Goal: Task Accomplishment & Management: Complete application form

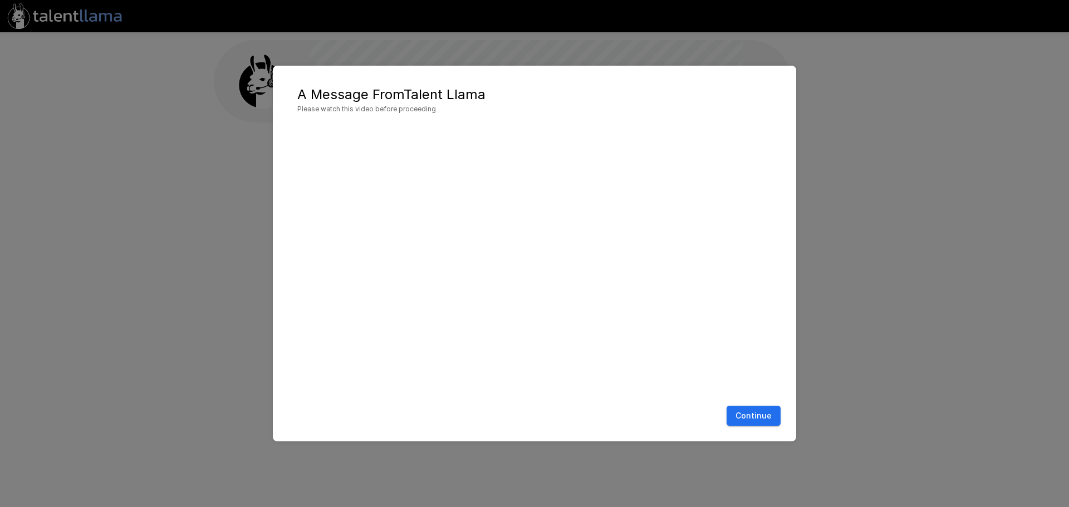
click at [903, 259] on div "A Message From Talent Llama Please watch this video before proceeding Continue" at bounding box center [534, 253] width 1069 height 507
click at [765, 414] on button "Continue" at bounding box center [754, 416] width 54 height 21
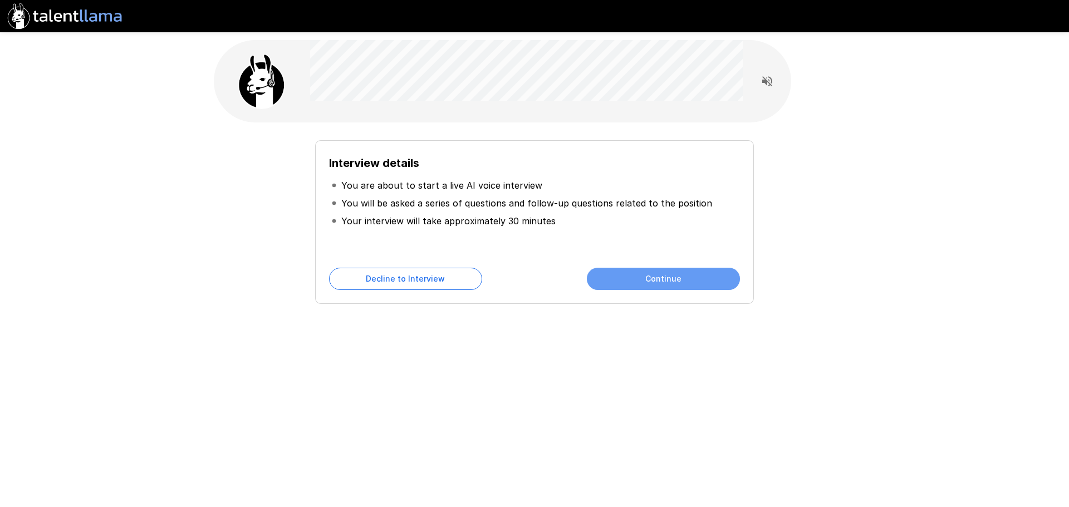
click at [677, 275] on button "Continue" at bounding box center [663, 279] width 153 height 22
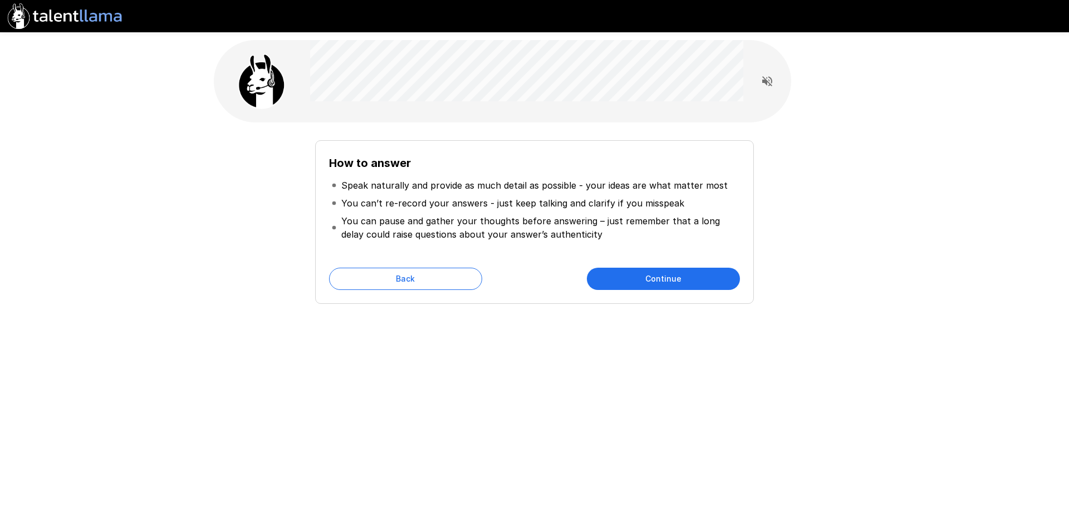
click at [631, 279] on button "Continue" at bounding box center [663, 279] width 153 height 22
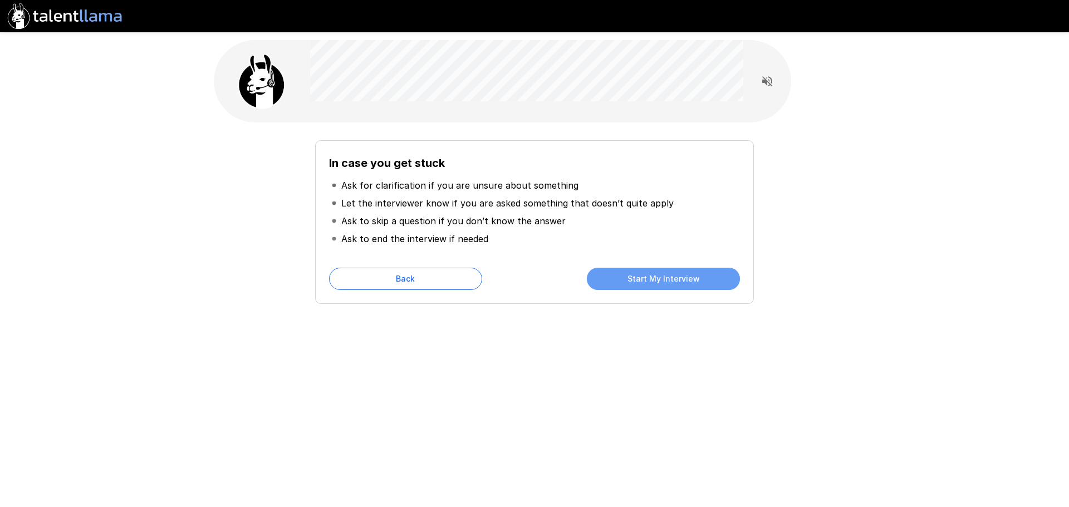
click at [655, 277] on button "Start My Interview" at bounding box center [663, 279] width 153 height 22
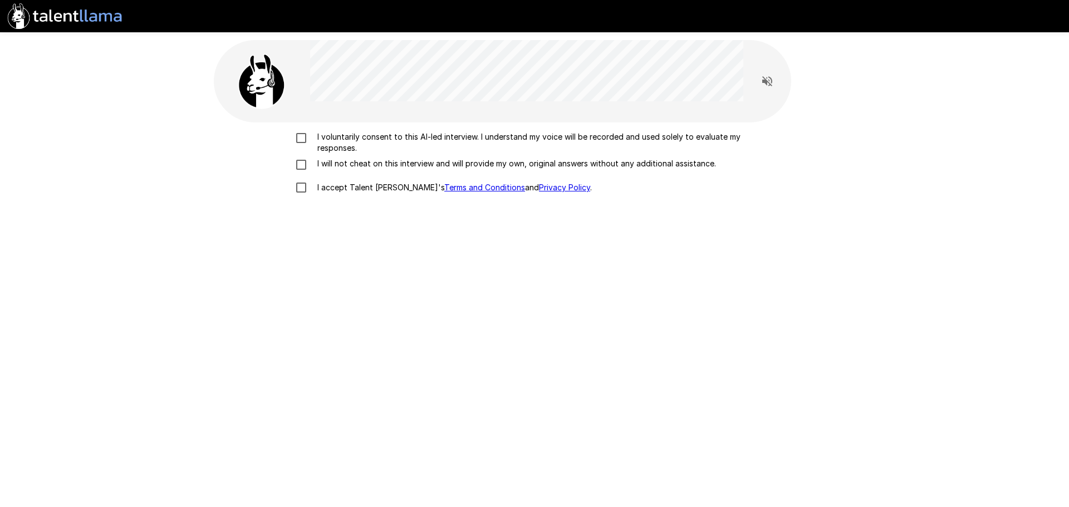
click at [319, 145] on p "I voluntarily consent to this AI-led interview. I understand my voice will be r…" at bounding box center [546, 142] width 467 height 22
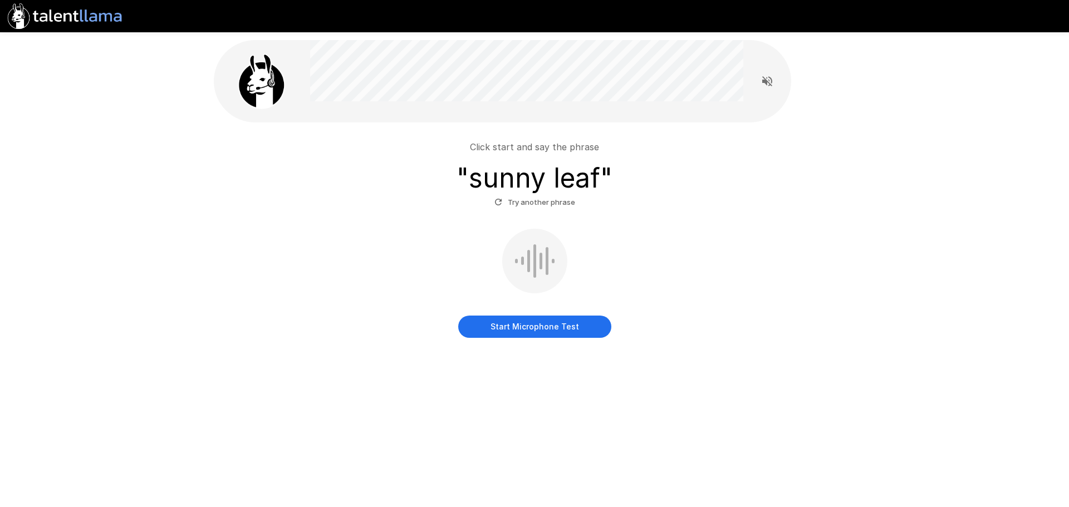
click at [547, 331] on button "Start Microphone Test" at bounding box center [534, 327] width 153 height 22
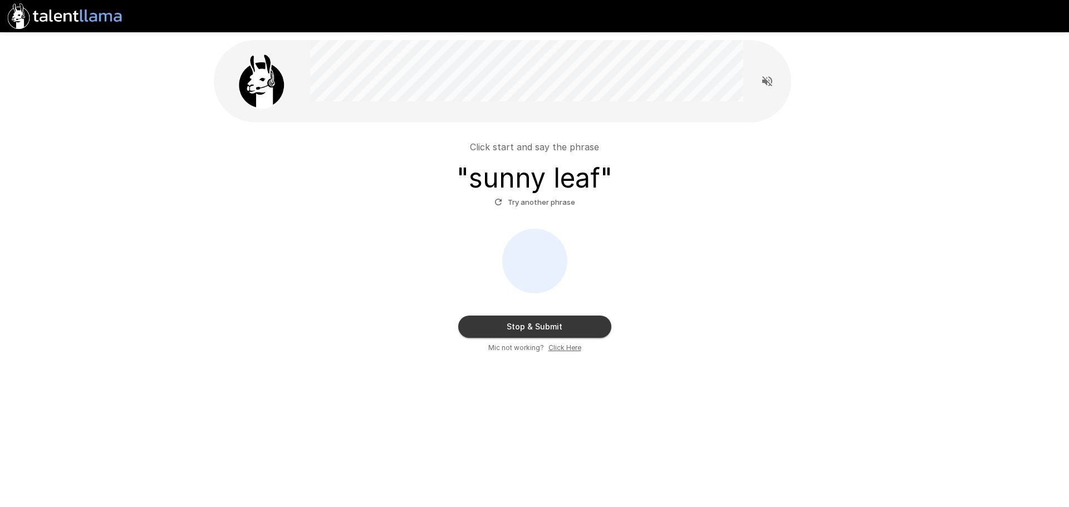
click at [575, 330] on button "Stop & Submit" at bounding box center [534, 327] width 153 height 22
click at [527, 329] on button "Stop & Submit" at bounding box center [534, 327] width 153 height 22
click at [566, 327] on button "Stop & Submit" at bounding box center [534, 327] width 153 height 22
click at [558, 325] on button "Stop & Submit" at bounding box center [534, 327] width 153 height 22
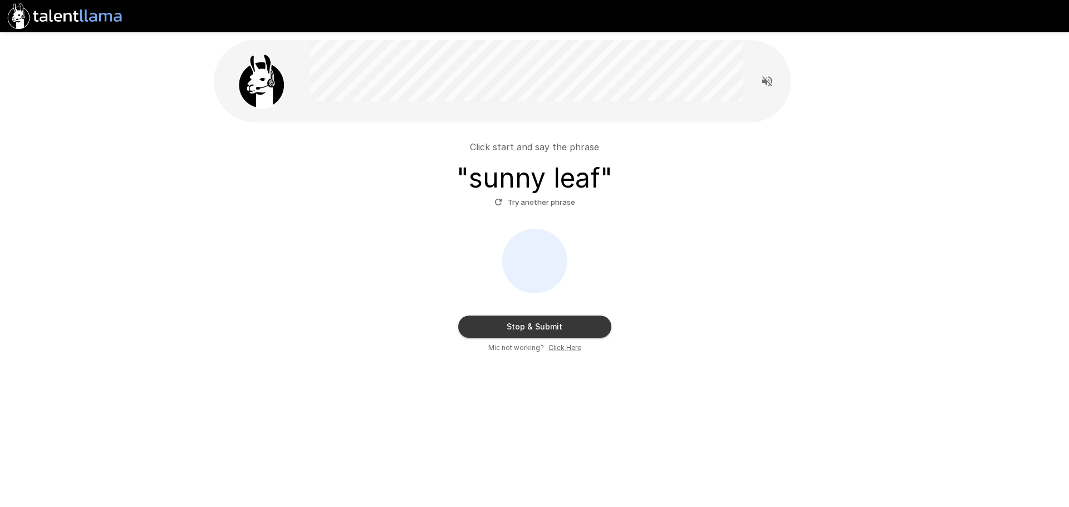
click at [571, 349] on u "Click Here" at bounding box center [564, 348] width 33 height 8
click at [566, 326] on button "Stop & Submit" at bounding box center [534, 327] width 153 height 22
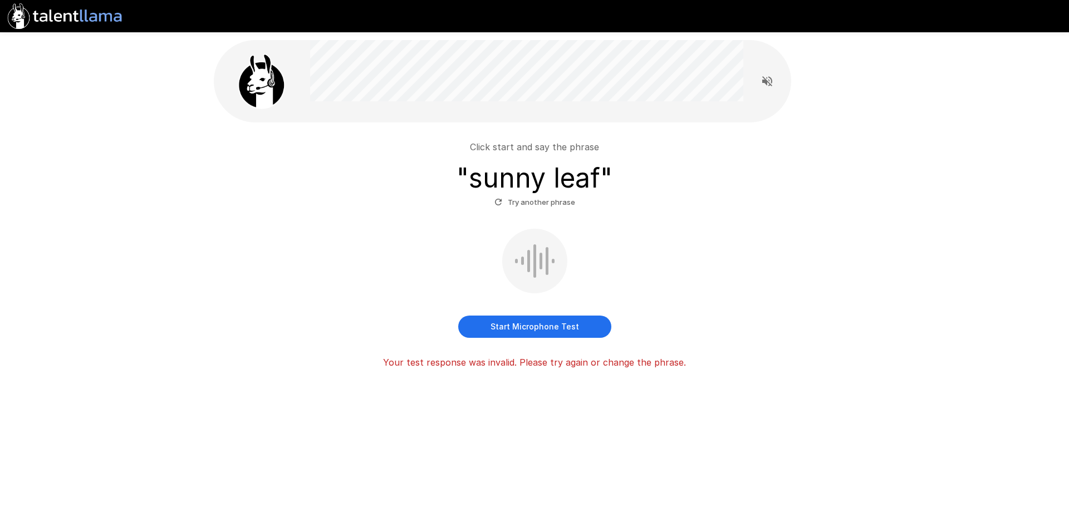
click at [548, 332] on button "Start Microphone Test" at bounding box center [534, 327] width 153 height 22
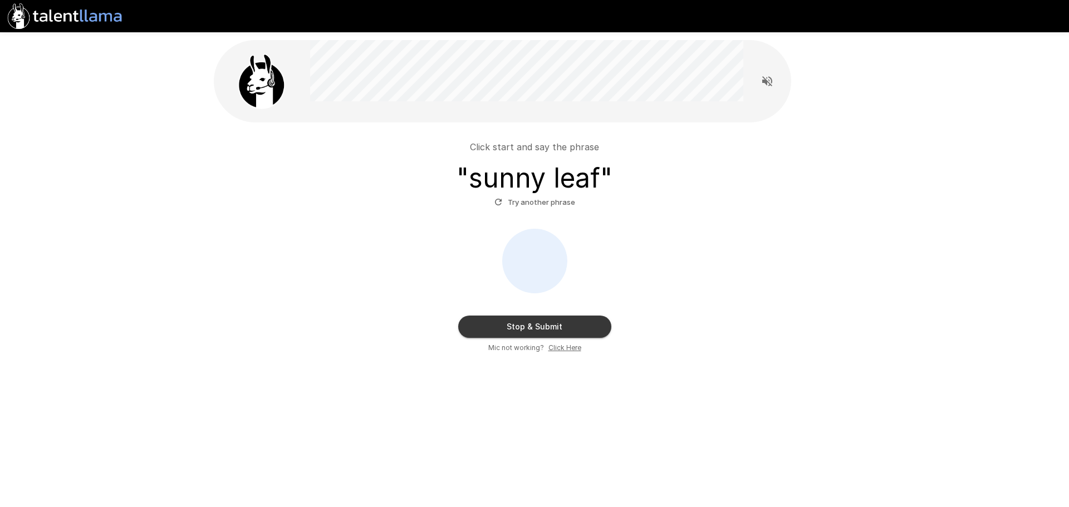
click at [546, 331] on button "Stop & Submit" at bounding box center [534, 327] width 153 height 22
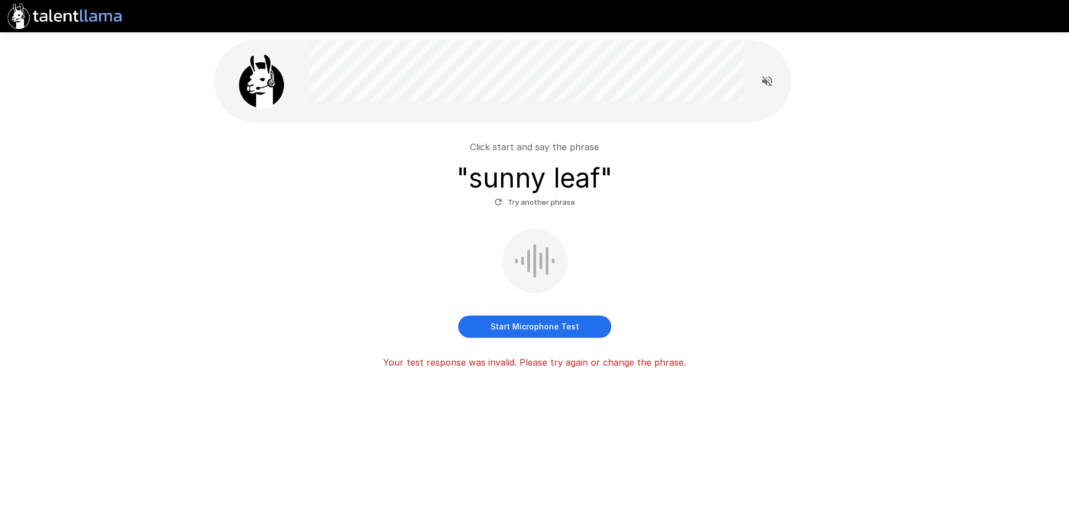
click at [526, 323] on button "Start Microphone Test" at bounding box center [534, 327] width 153 height 22
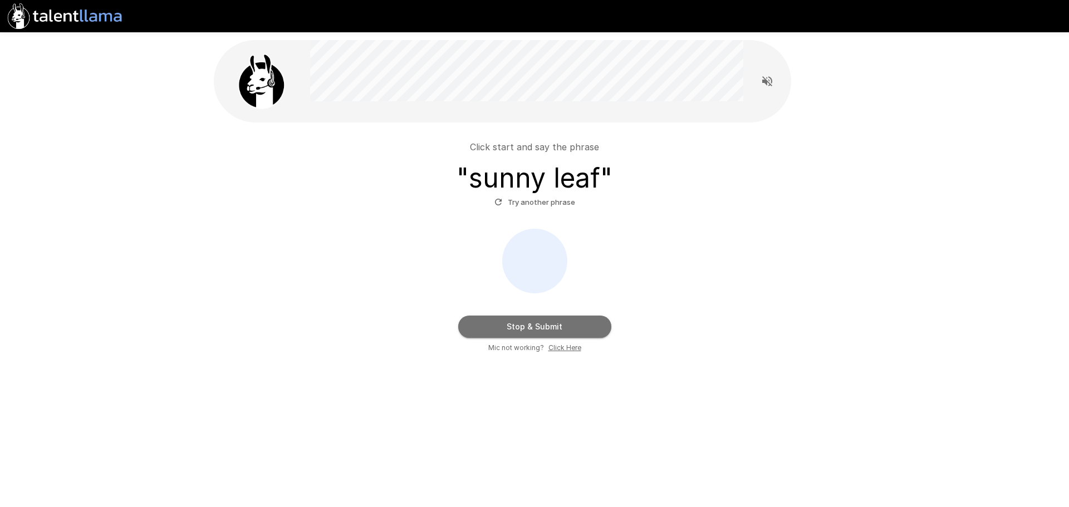
click at [533, 330] on button "Stop & Submit" at bounding box center [534, 327] width 153 height 22
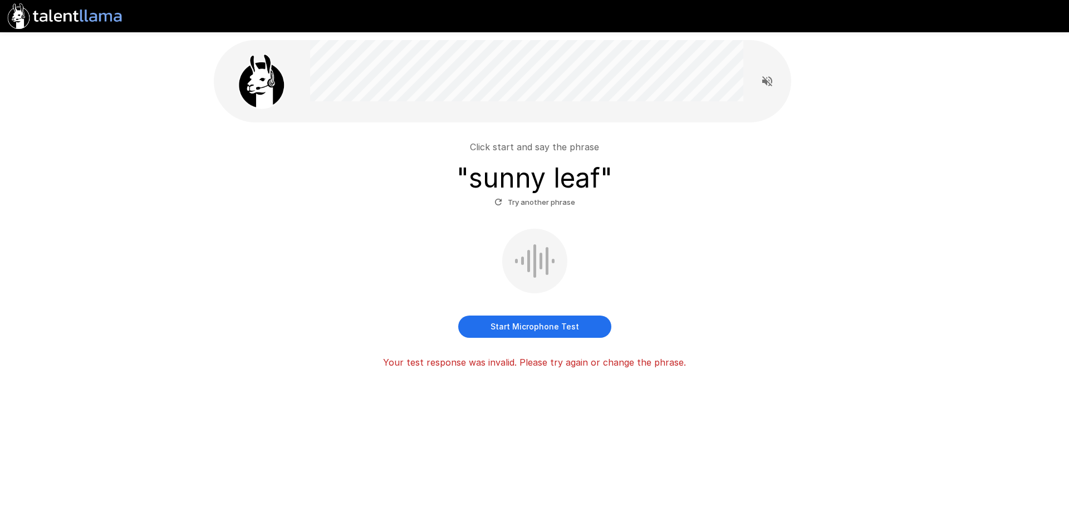
click at [551, 334] on button "Start Microphone Test" at bounding box center [534, 327] width 153 height 22
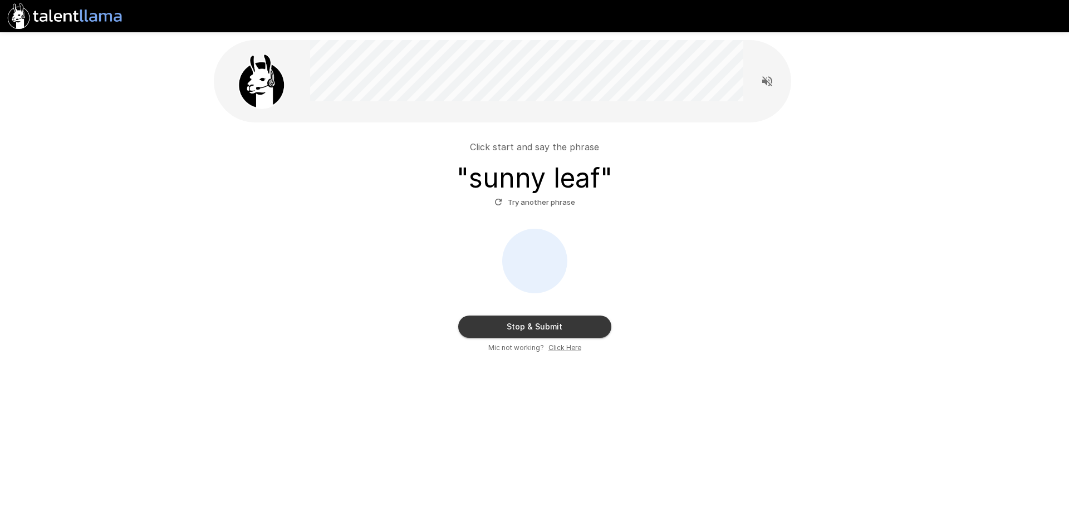
click at [551, 328] on button "Stop & Submit" at bounding box center [534, 327] width 153 height 22
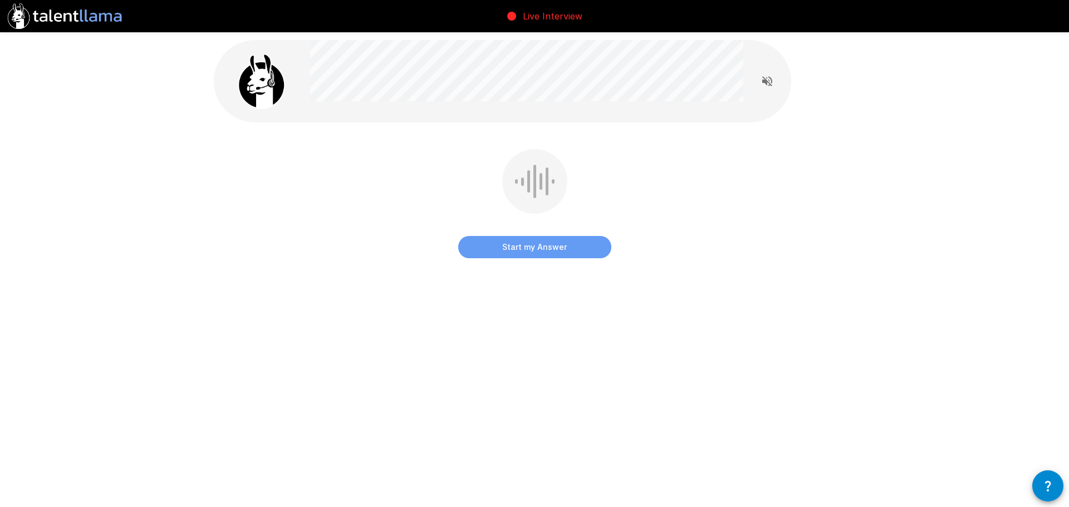
click at [531, 246] on button "Start my Answer" at bounding box center [534, 247] width 153 height 22
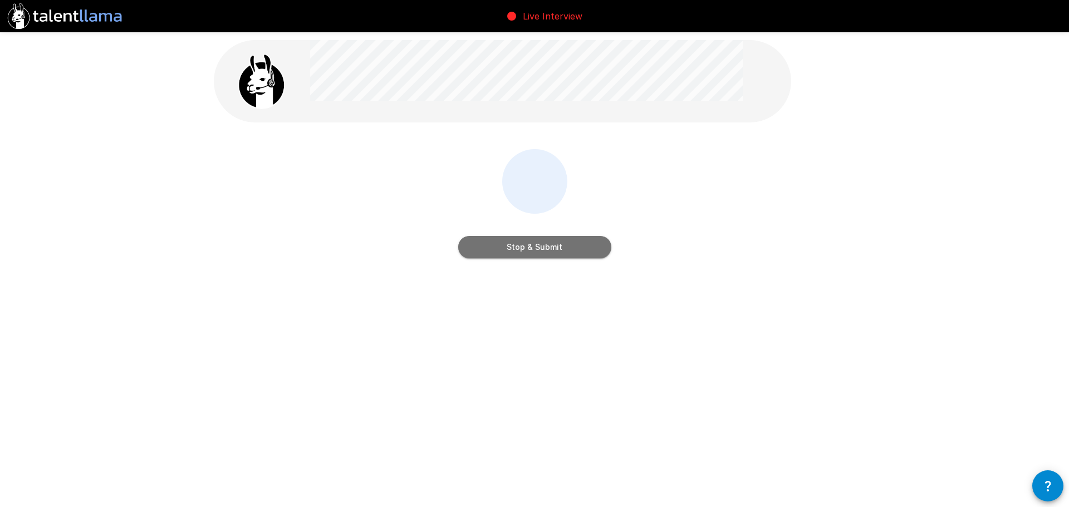
click at [542, 251] on button "Stop & Submit" at bounding box center [534, 247] width 153 height 22
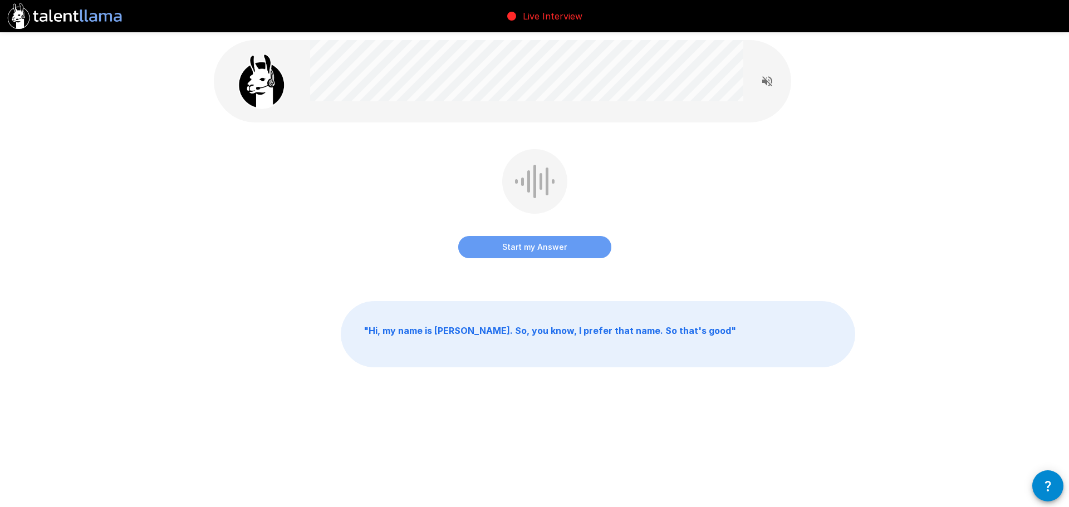
click at [518, 249] on button "Start my Answer" at bounding box center [534, 247] width 153 height 22
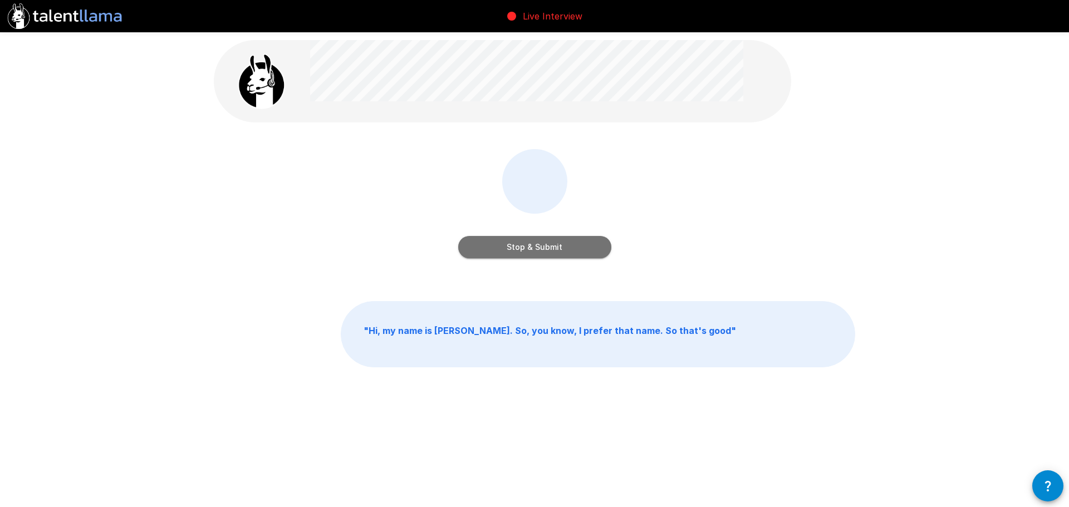
click at [583, 249] on button "Stop & Submit" at bounding box center [534, 247] width 153 height 22
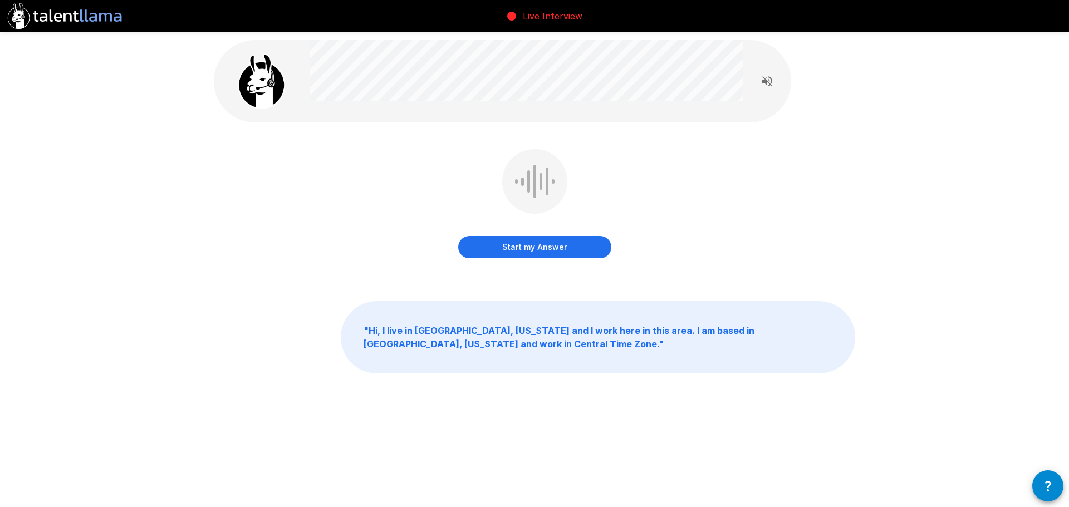
click at [566, 251] on button "Start my Answer" at bounding box center [534, 247] width 153 height 22
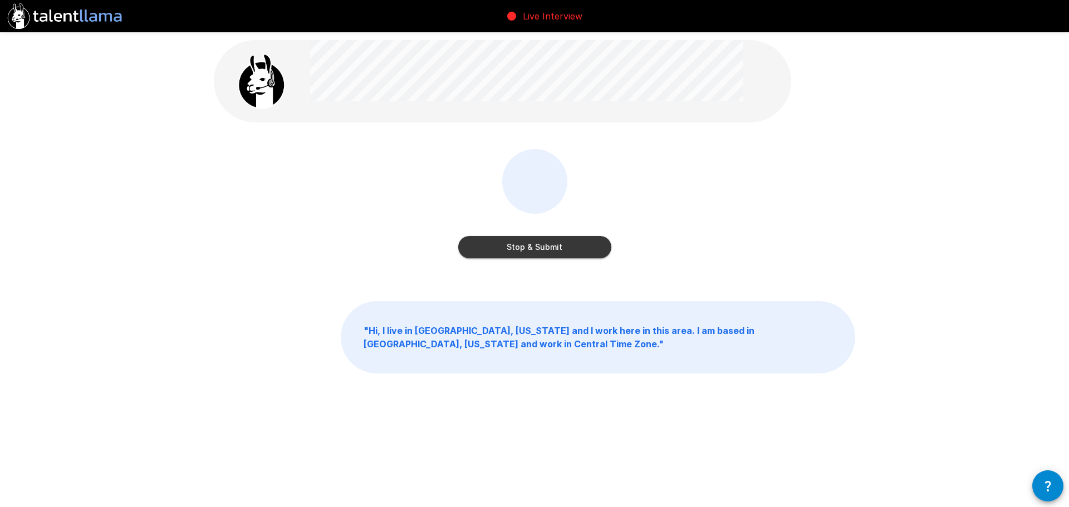
click at [541, 248] on button "Stop & Submit" at bounding box center [534, 247] width 153 height 22
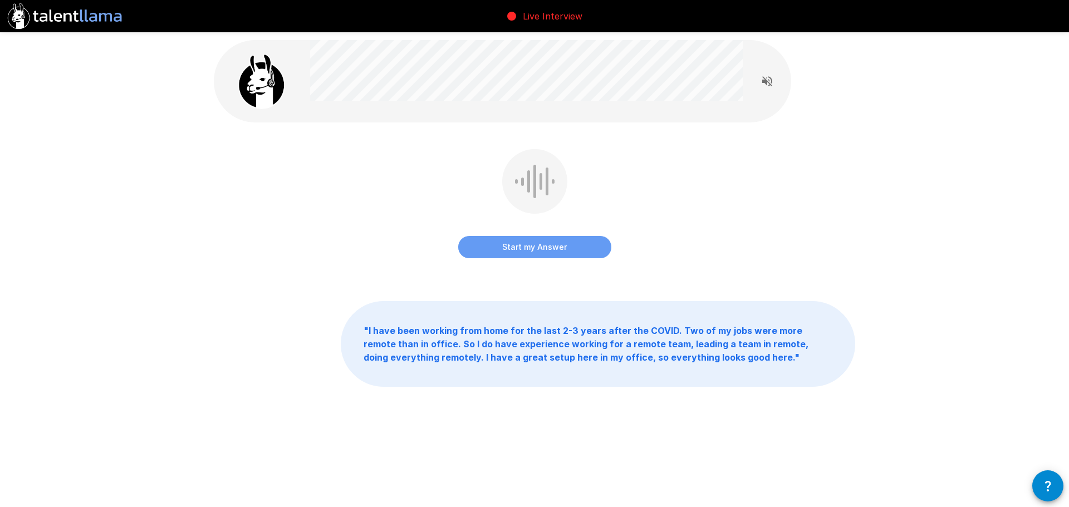
click at [549, 248] on button "Start my Answer" at bounding box center [534, 247] width 153 height 22
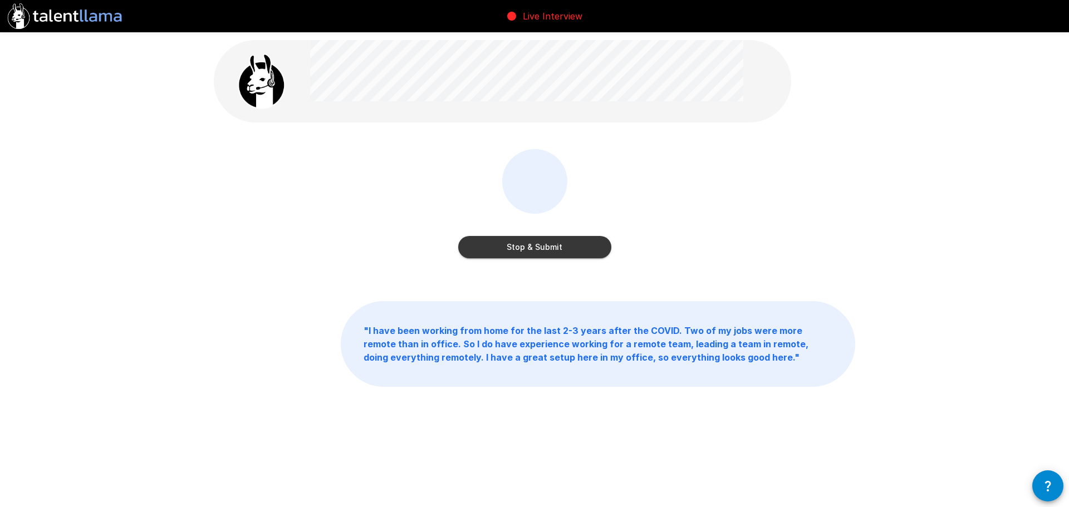
click at [540, 245] on button "Stop & Submit" at bounding box center [534, 247] width 153 height 22
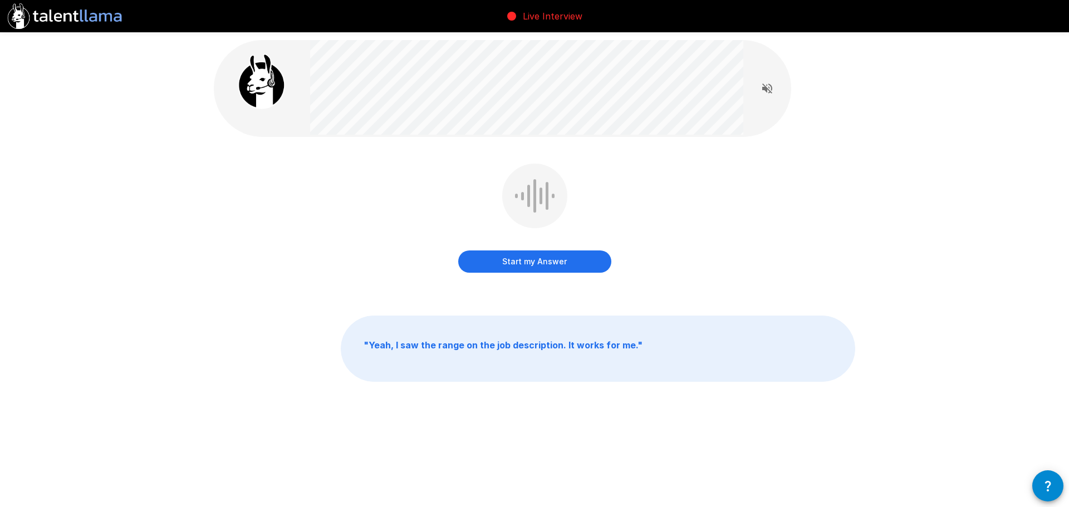
click at [554, 259] on button "Start my Answer" at bounding box center [534, 262] width 153 height 22
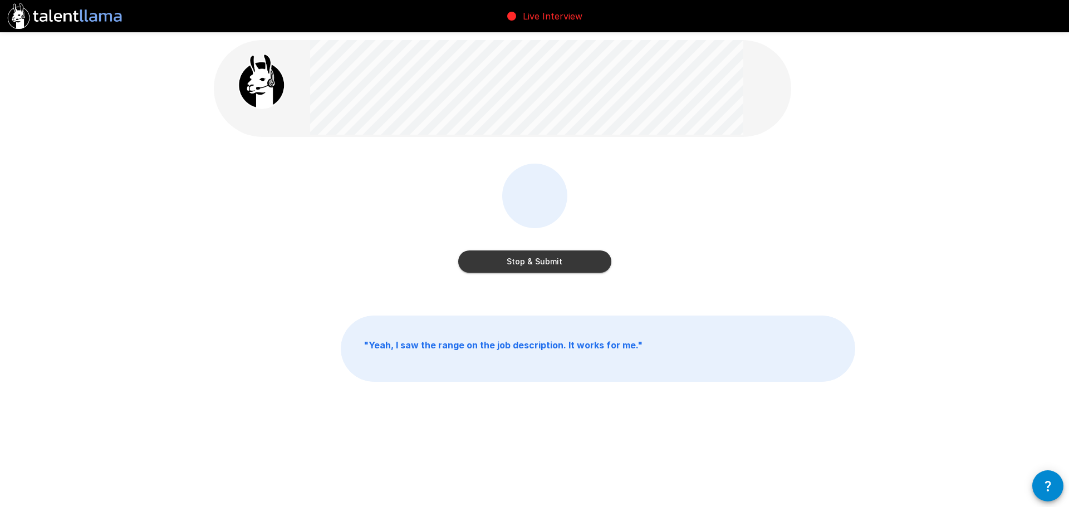
click at [535, 264] on button "Stop & Submit" at bounding box center [534, 262] width 153 height 22
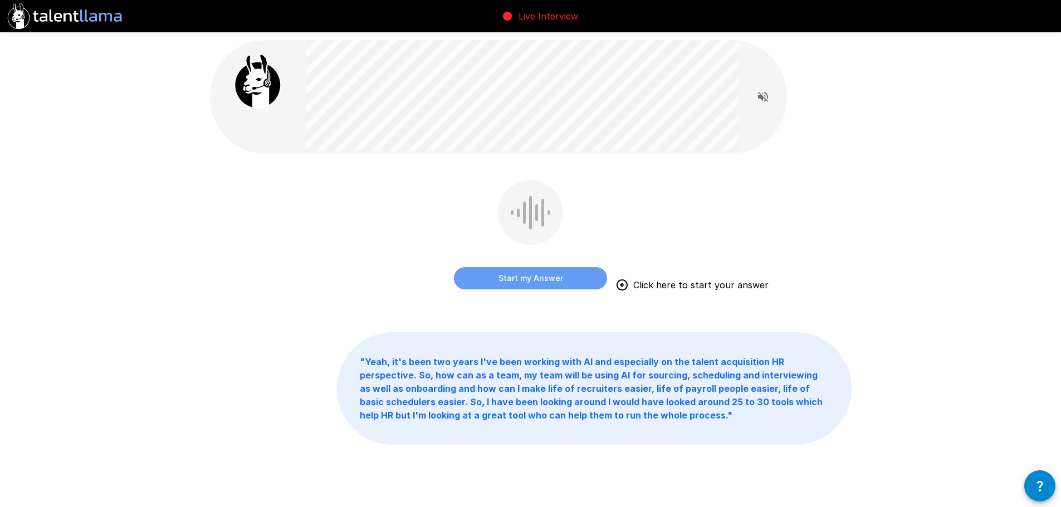
click at [522, 273] on button "Start my Answer" at bounding box center [530, 278] width 153 height 22
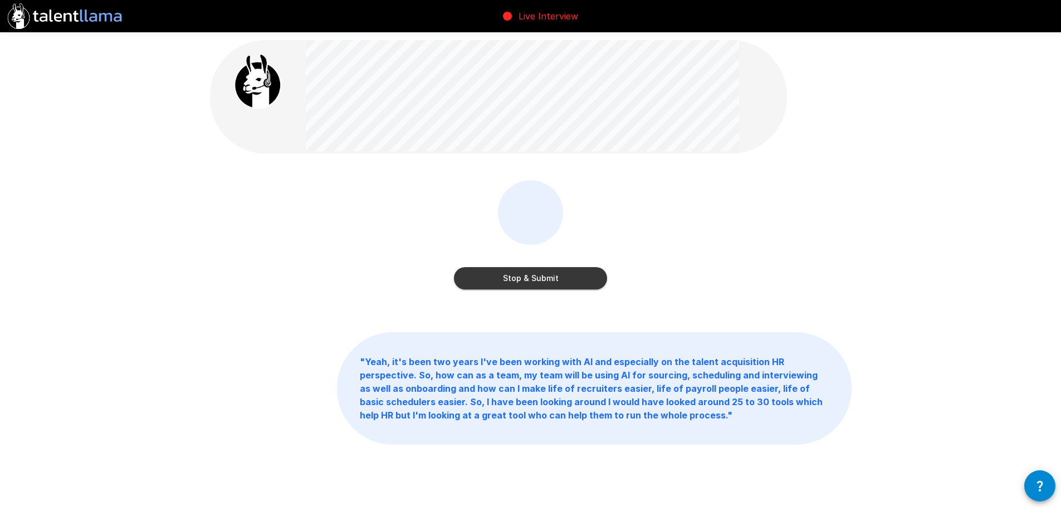
click at [523, 281] on button "Stop & Submit" at bounding box center [530, 278] width 153 height 22
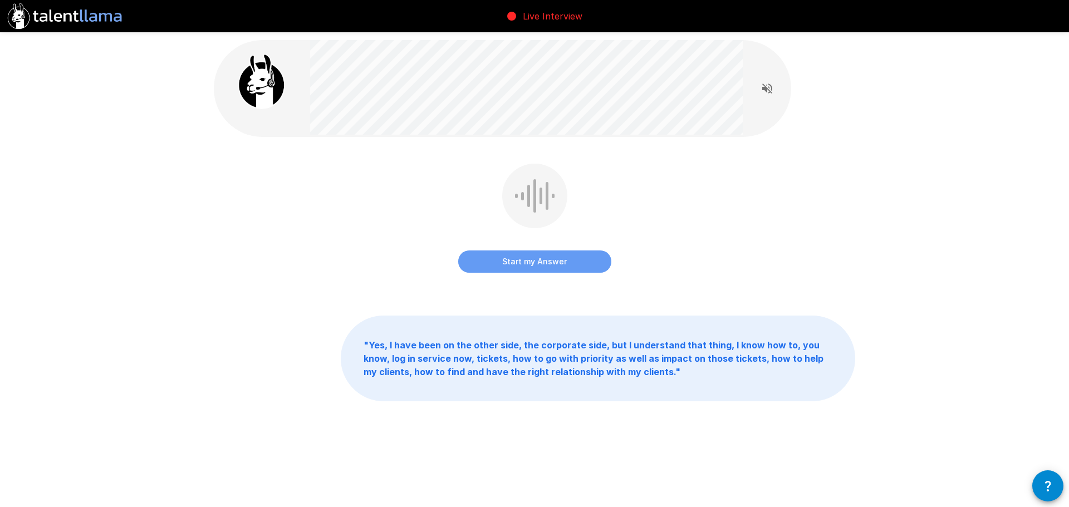
click at [558, 262] on button "Start my Answer" at bounding box center [534, 262] width 153 height 22
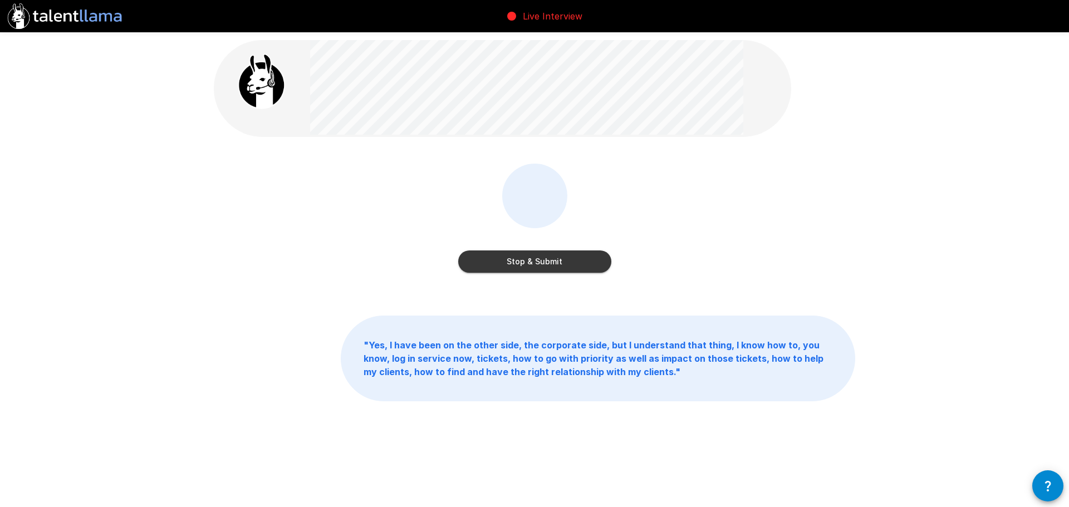
click at [548, 265] on button "Stop & Submit" at bounding box center [534, 262] width 153 height 22
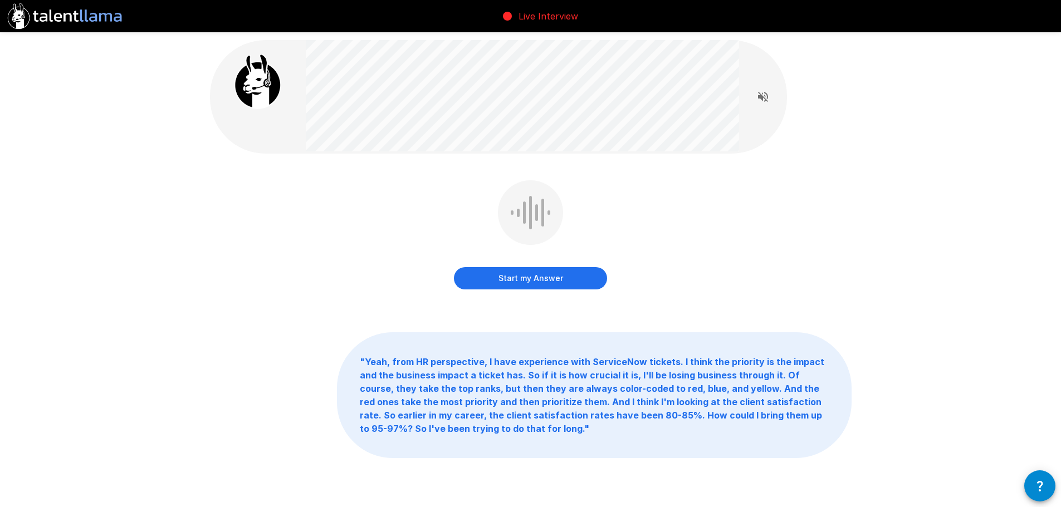
click at [560, 271] on button "Start my Answer" at bounding box center [530, 278] width 153 height 22
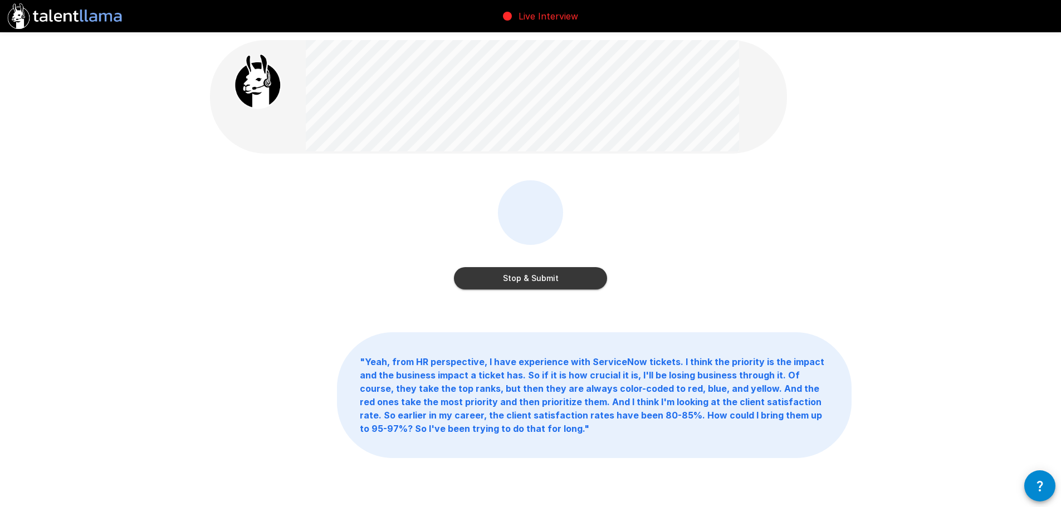
click at [519, 272] on button "Stop & Submit" at bounding box center [530, 278] width 153 height 22
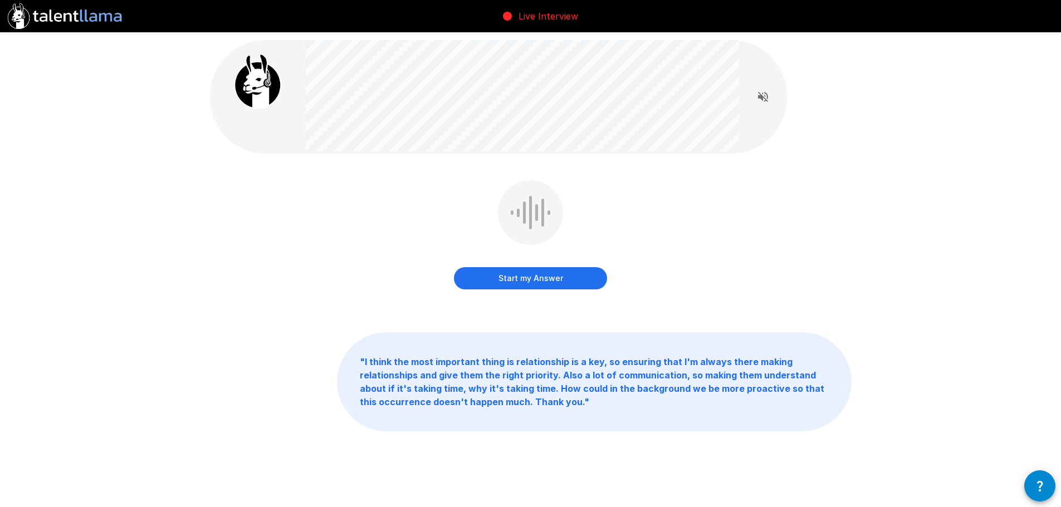
click at [493, 273] on button "Start my Answer" at bounding box center [530, 278] width 153 height 22
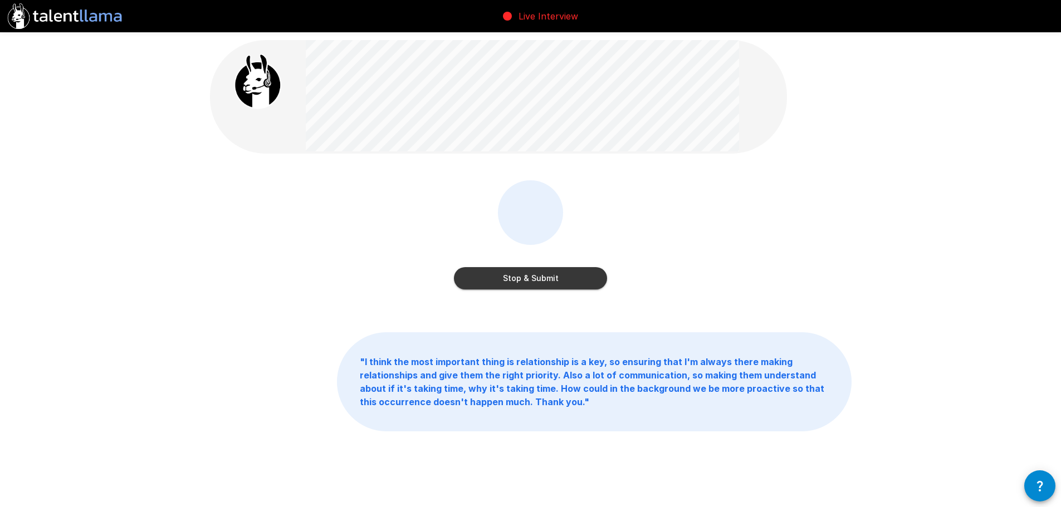
click at [484, 277] on button "Stop & Submit" at bounding box center [530, 278] width 153 height 22
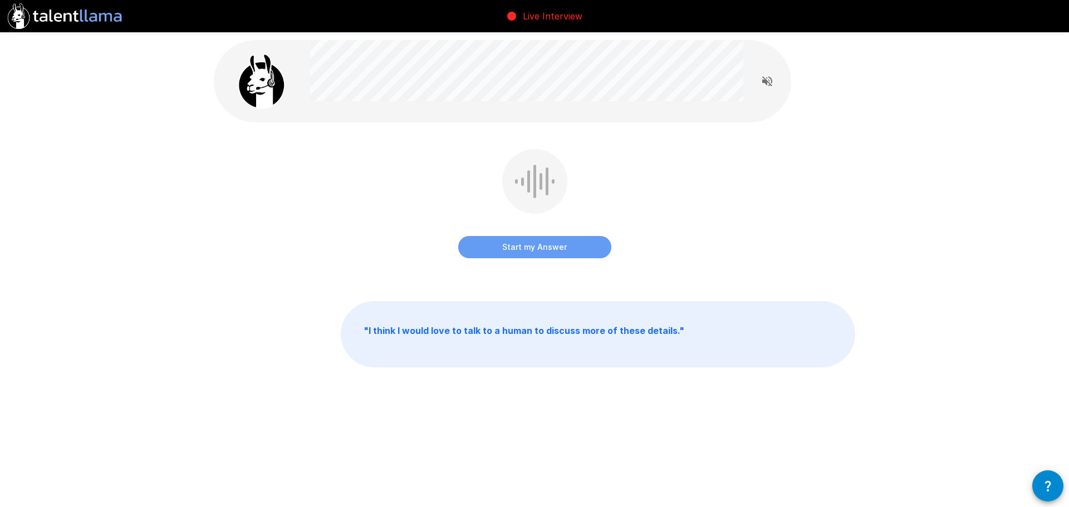
click at [551, 248] on button "Start my Answer" at bounding box center [534, 247] width 153 height 22
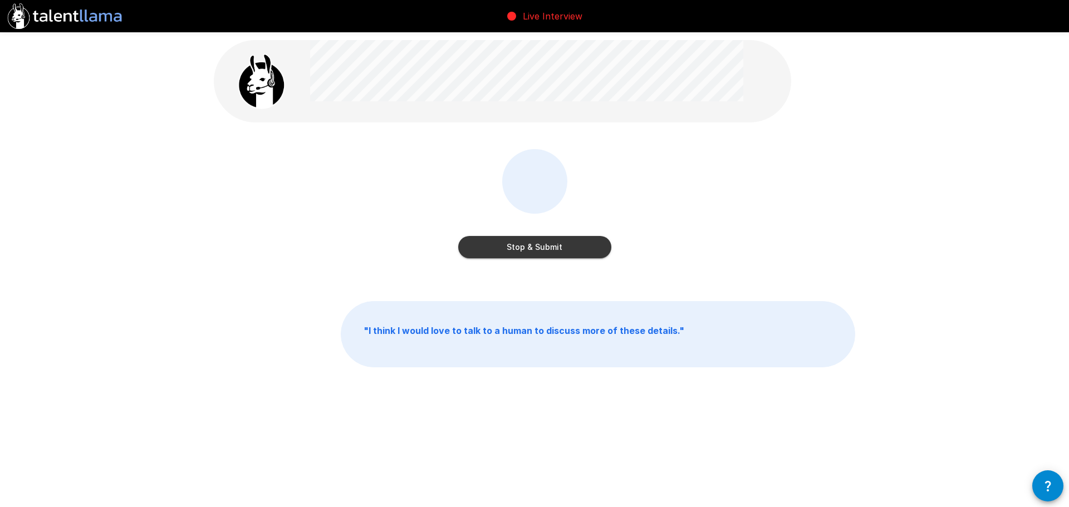
click at [509, 244] on button "Stop & Submit" at bounding box center [534, 247] width 153 height 22
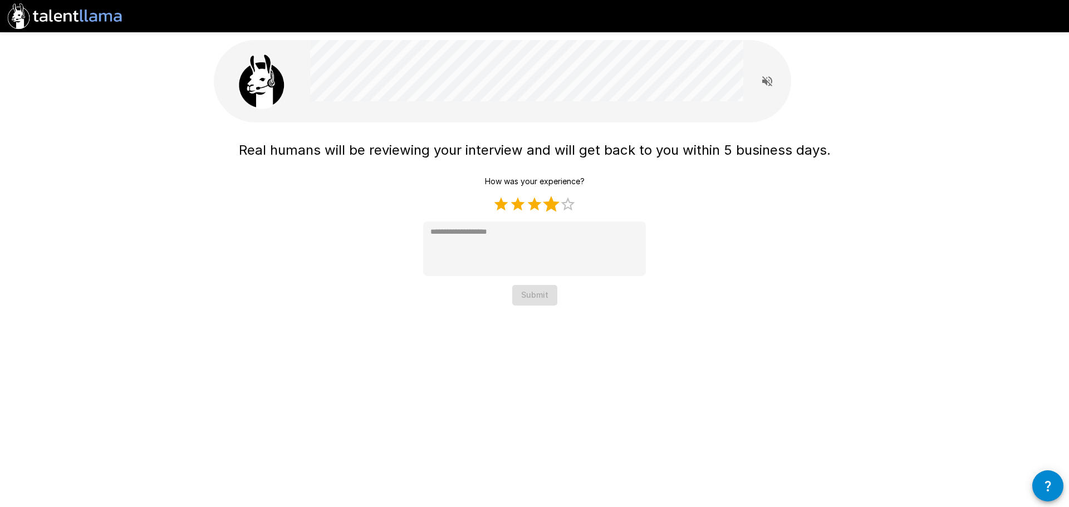
click at [553, 203] on label "4 Stars" at bounding box center [551, 204] width 17 height 17
click at [573, 208] on label "5 Stars" at bounding box center [568, 204] width 17 height 17
type textarea "*"
click at [543, 300] on button "Submit" at bounding box center [534, 295] width 45 height 21
